Goal: Transaction & Acquisition: Purchase product/service

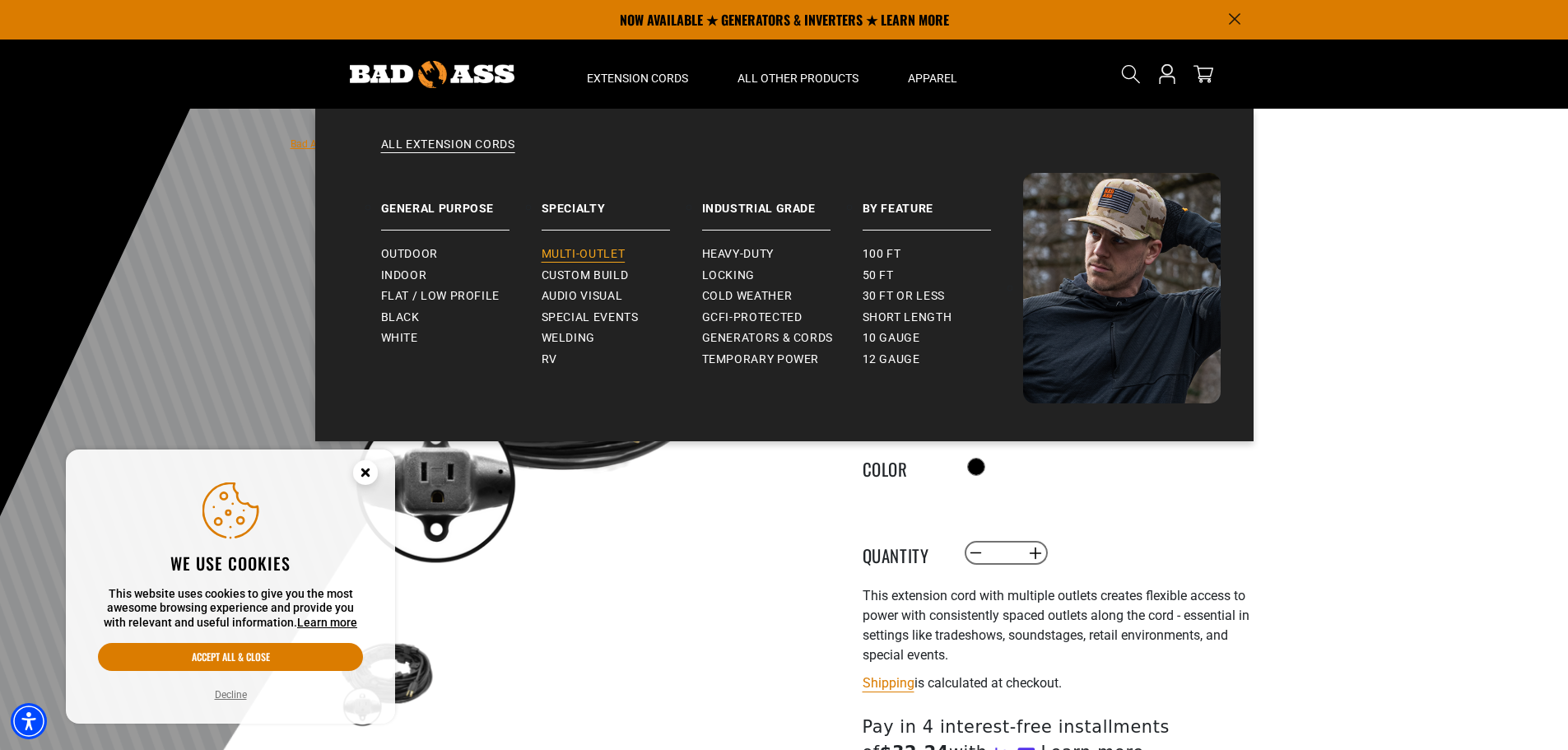
click at [610, 252] on span "Multi-Outlet" at bounding box center [584, 254] width 84 height 15
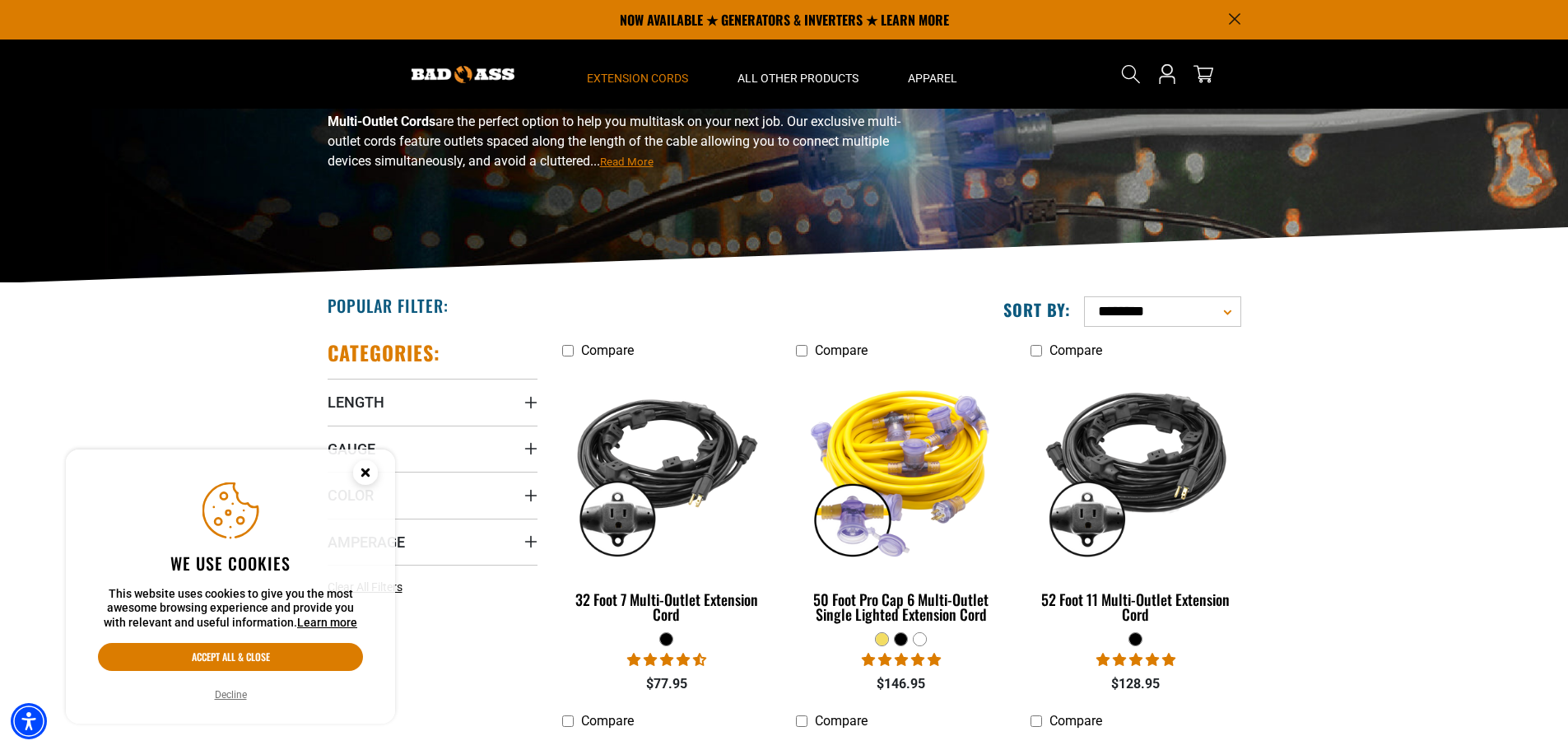
scroll to position [83, 0]
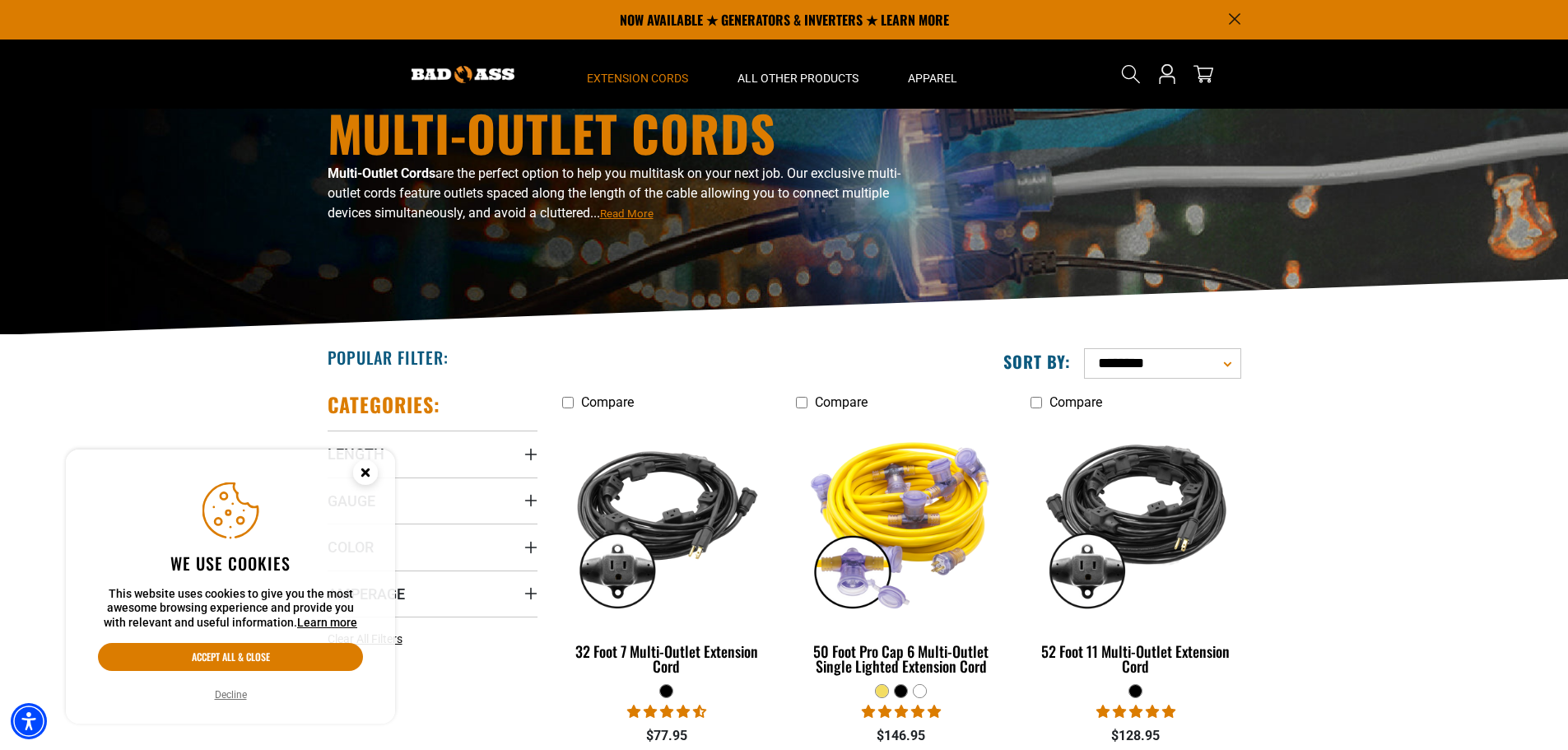
click at [504, 330] on div "Multi-Outlet Cords Multi-Outlet Cords are the perfect option to help you multit…" at bounding box center [784, 180] width 1568 height 308
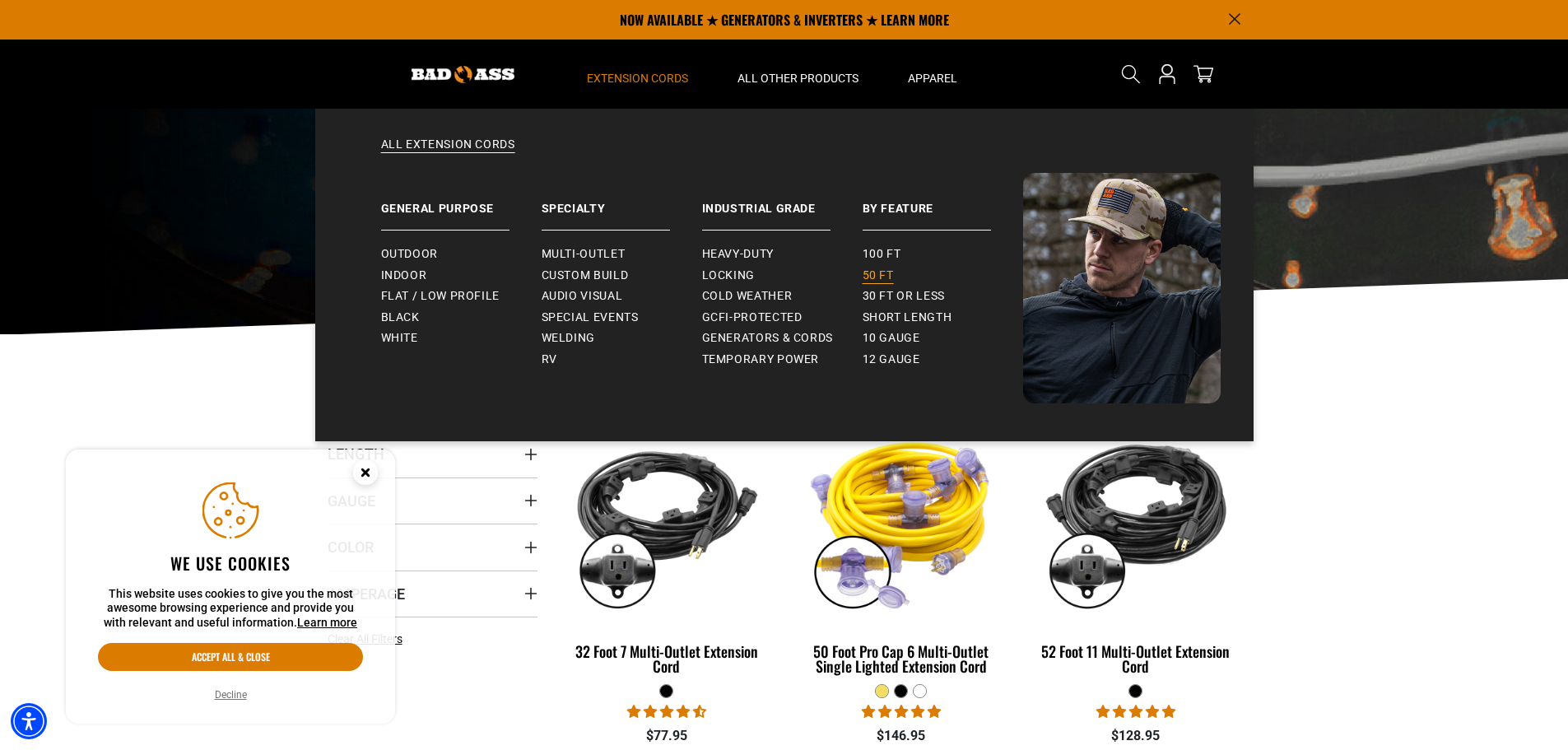
click at [870, 273] on span "50 ft" at bounding box center [878, 276] width 31 height 15
click at [880, 274] on span "50 ft" at bounding box center [878, 276] width 31 height 15
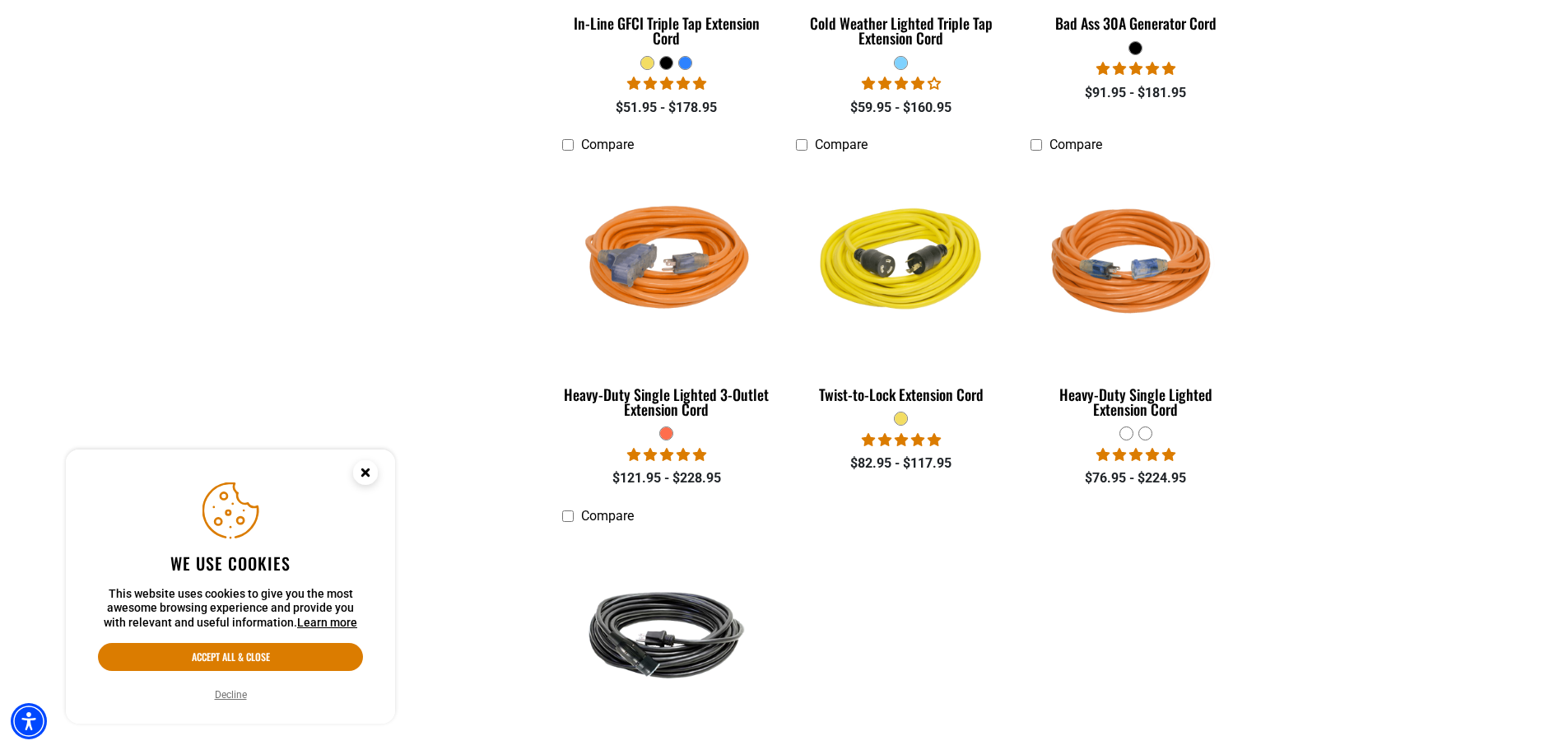
scroll to position [2634, 0]
